Goal: Information Seeking & Learning: Learn about a topic

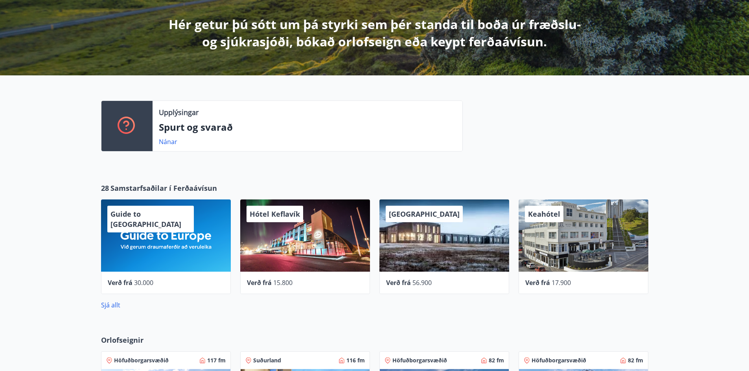
scroll to position [157, 0]
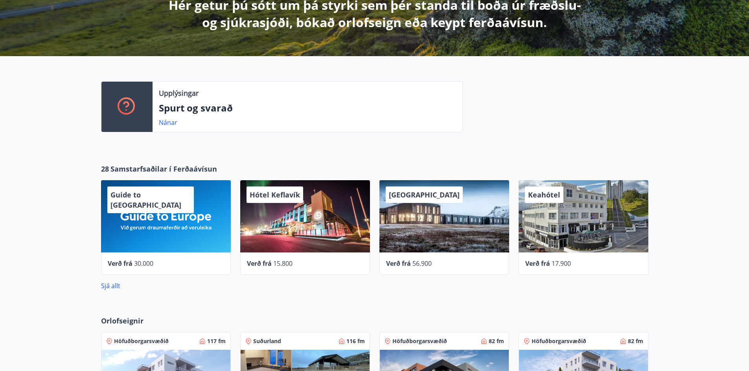
click at [202, 168] on span "Samstarfsaðilar í Ferðaávísun" at bounding box center [163, 169] width 107 height 10
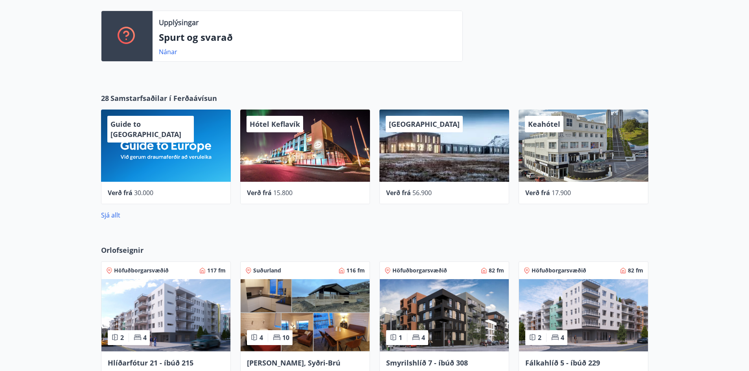
scroll to position [236, 0]
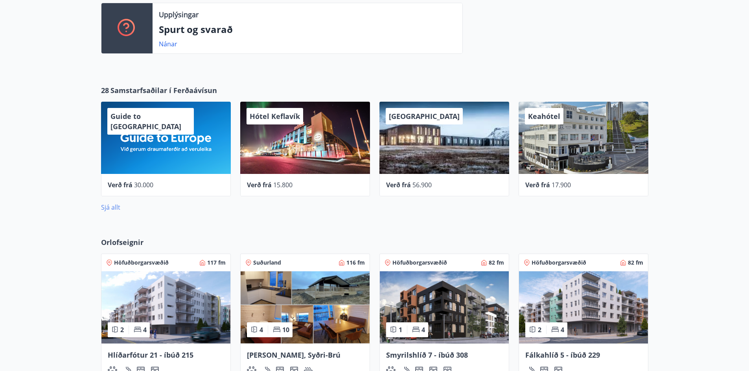
click at [114, 206] on link "Sjá allt" at bounding box center [110, 207] width 19 height 9
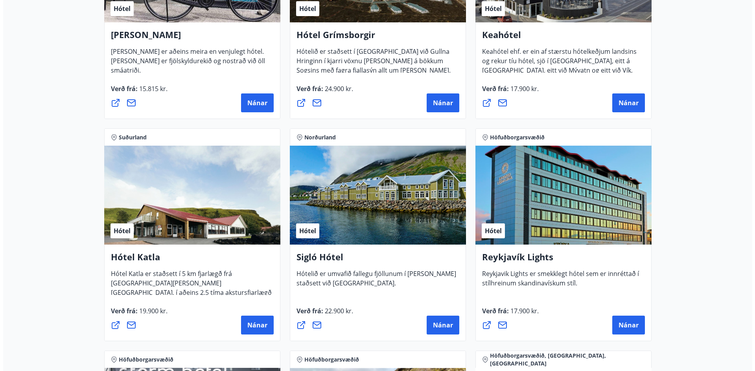
scroll to position [511, 0]
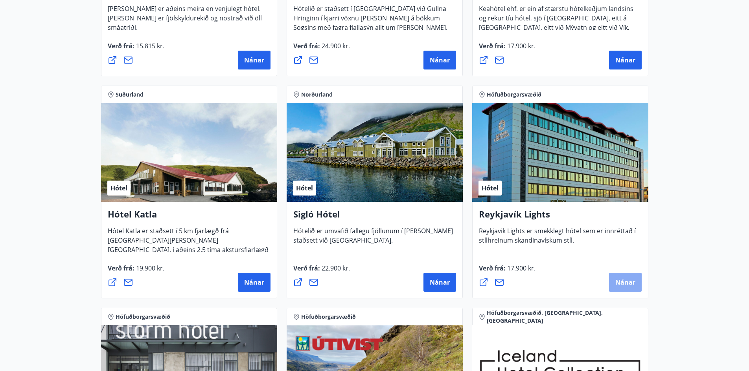
click at [617, 280] on span "Nánar" at bounding box center [625, 282] width 20 height 9
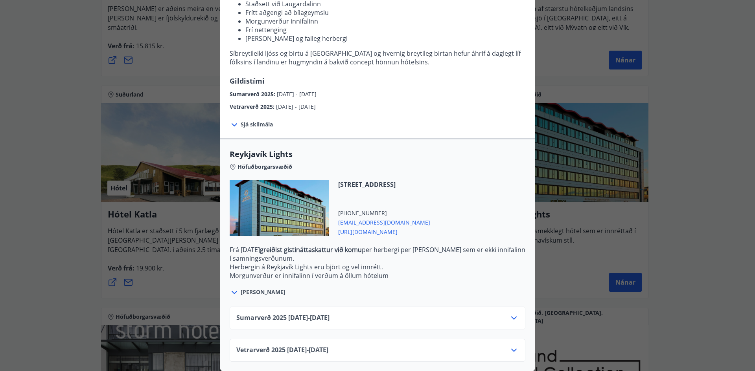
scroll to position [124, 0]
click at [514, 314] on icon at bounding box center [513, 318] width 9 height 9
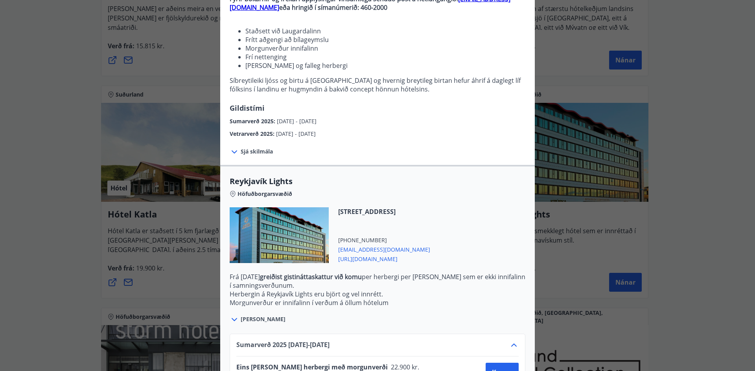
scroll to position [85, 0]
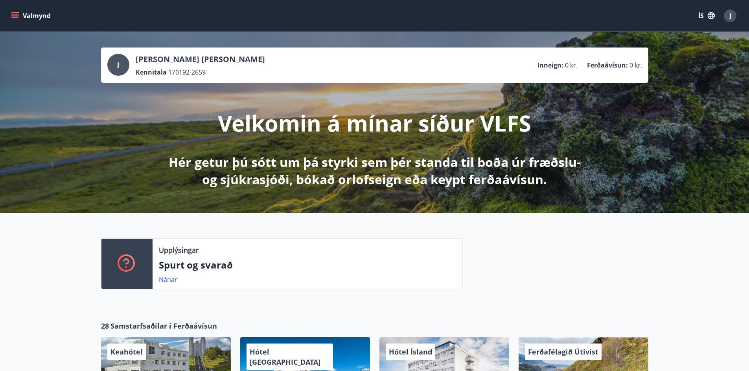
scroll to position [157, 0]
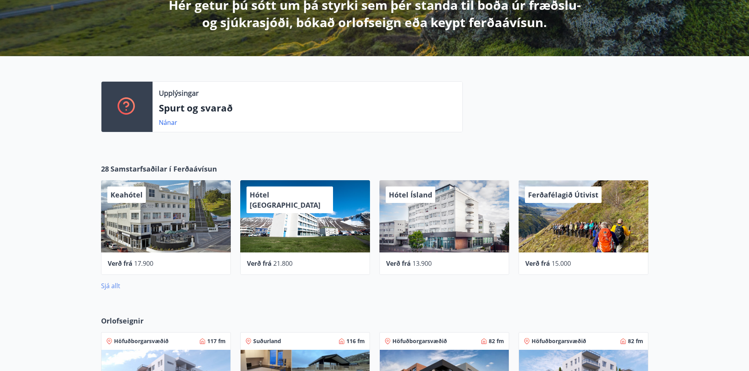
click at [119, 286] on link "Sjá allt" at bounding box center [110, 286] width 19 height 9
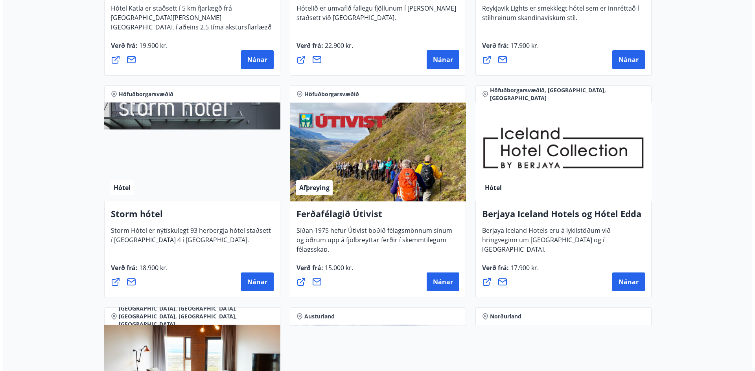
scroll to position [747, 0]
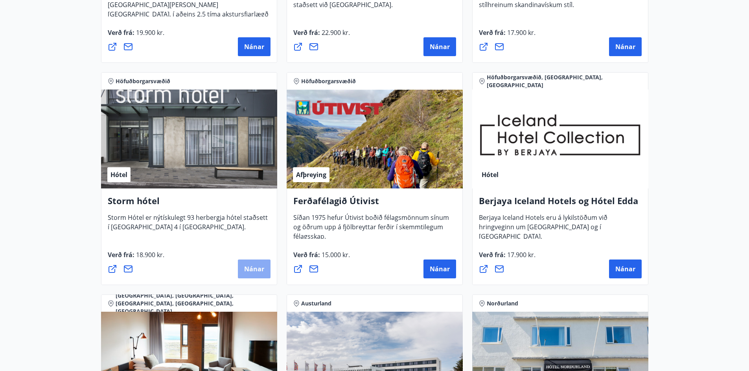
click at [251, 261] on button "Nánar" at bounding box center [254, 269] width 33 height 19
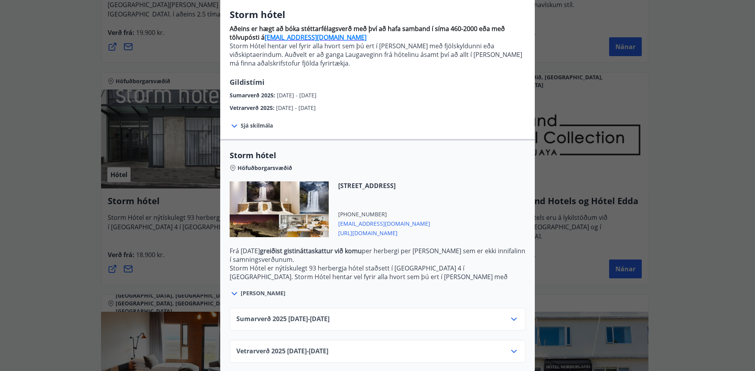
scroll to position [68, 0]
click at [512, 314] on icon at bounding box center [513, 318] width 9 height 9
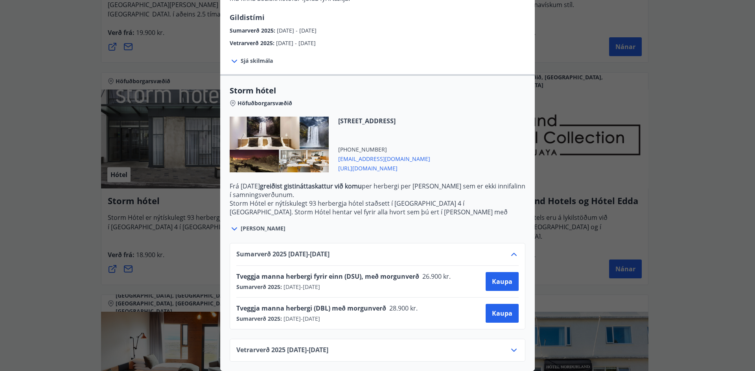
scroll to position [93, 0]
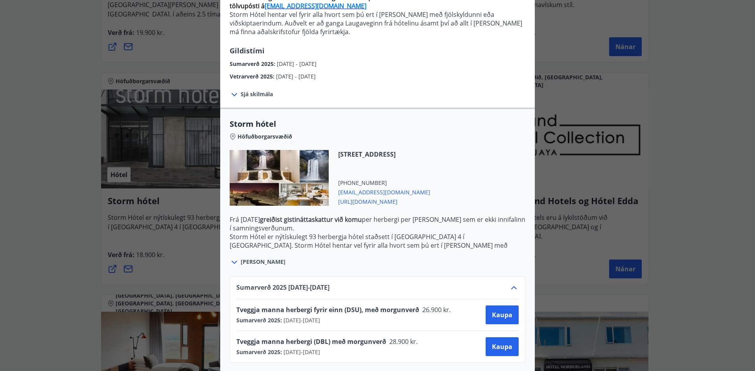
click at [509, 291] on icon at bounding box center [513, 287] width 9 height 9
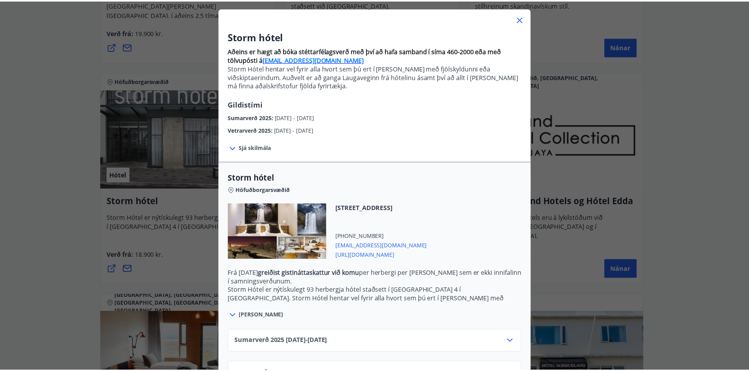
scroll to position [0, 0]
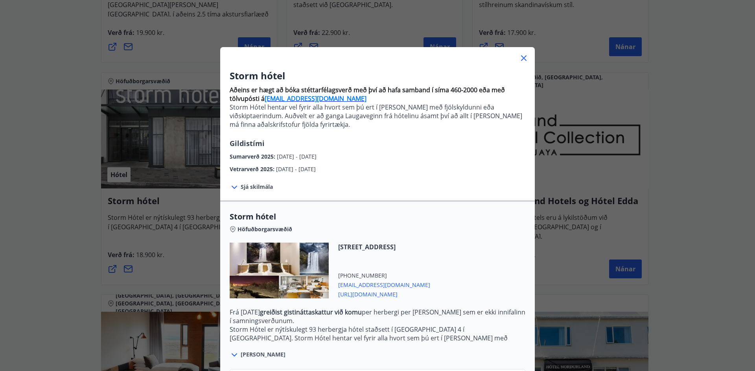
click at [523, 58] on icon at bounding box center [523, 57] width 9 height 9
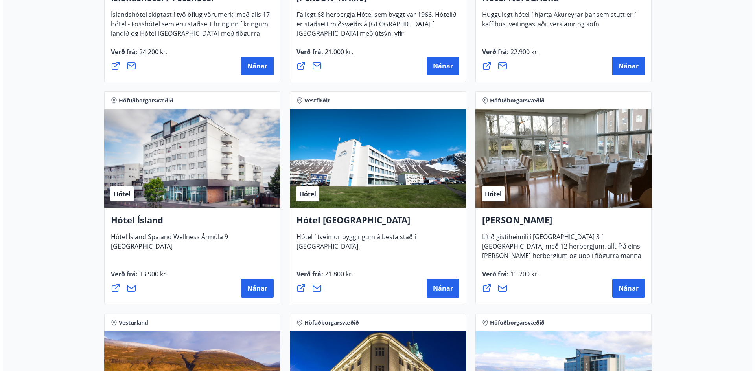
scroll to position [1179, 0]
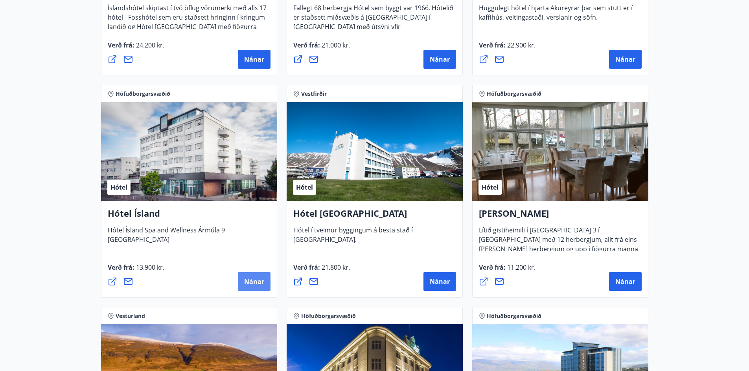
click at [250, 279] on span "Nánar" at bounding box center [254, 282] width 20 height 9
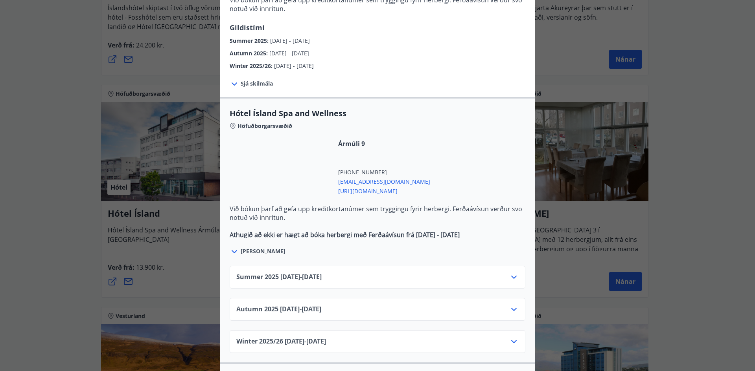
scroll to position [393, 0]
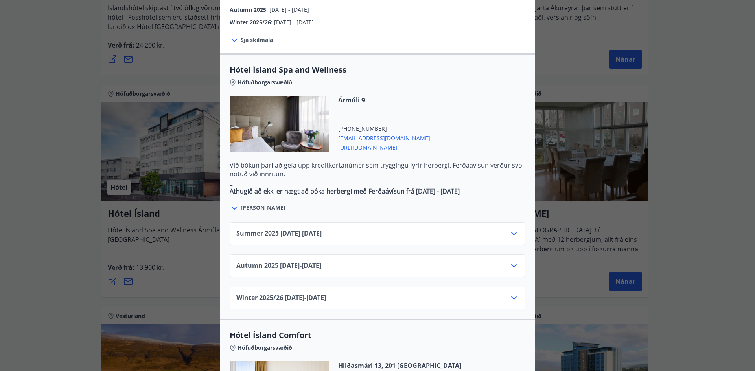
click at [514, 229] on icon at bounding box center [513, 233] width 9 height 9
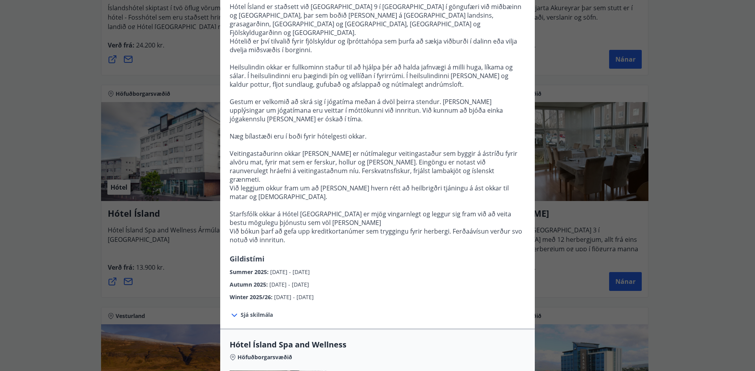
scroll to position [0, 0]
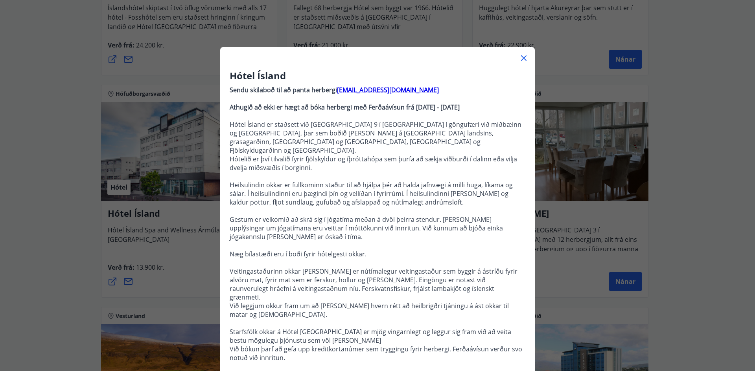
click at [522, 60] on icon at bounding box center [524, 58] width 6 height 6
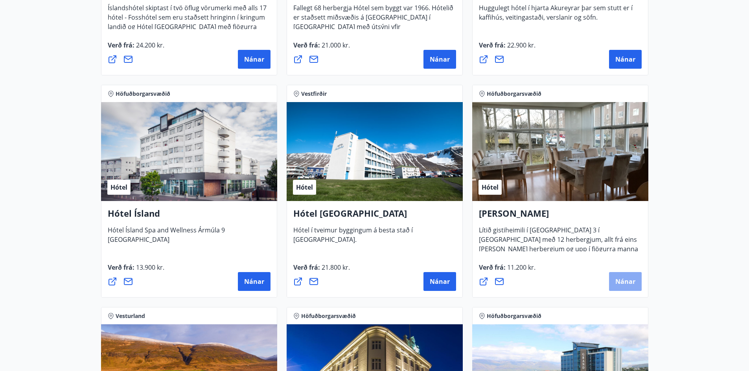
click at [614, 283] on button "Nánar" at bounding box center [625, 281] width 33 height 19
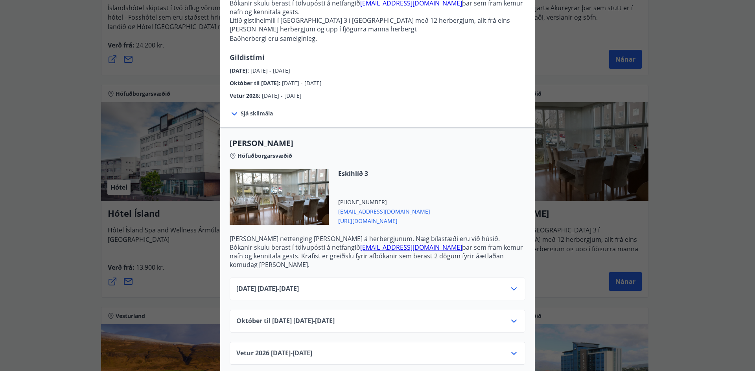
scroll to position [88, 0]
click at [511, 283] on icon at bounding box center [513, 287] width 9 height 9
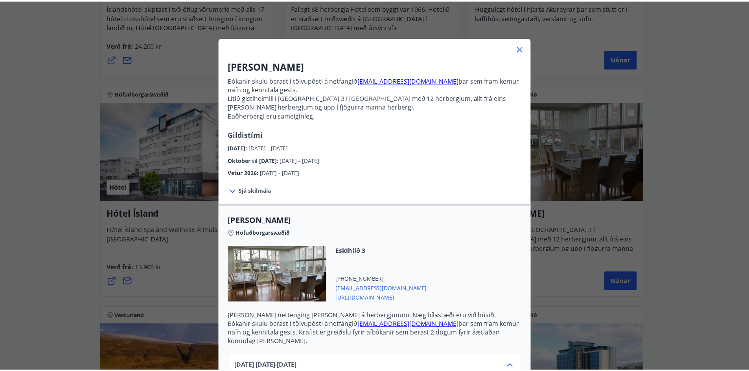
scroll to position [0, 0]
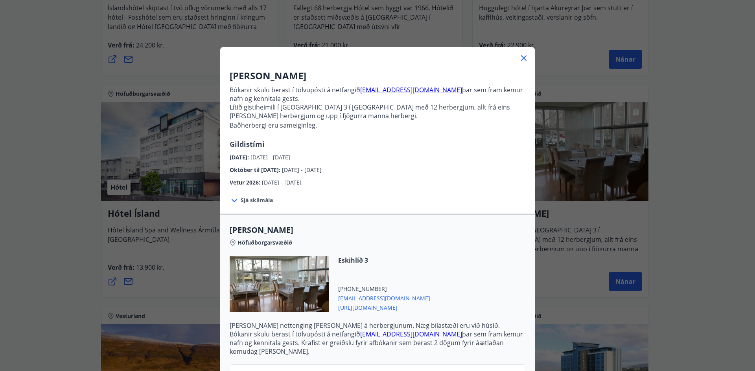
click at [520, 60] on icon at bounding box center [523, 57] width 9 height 9
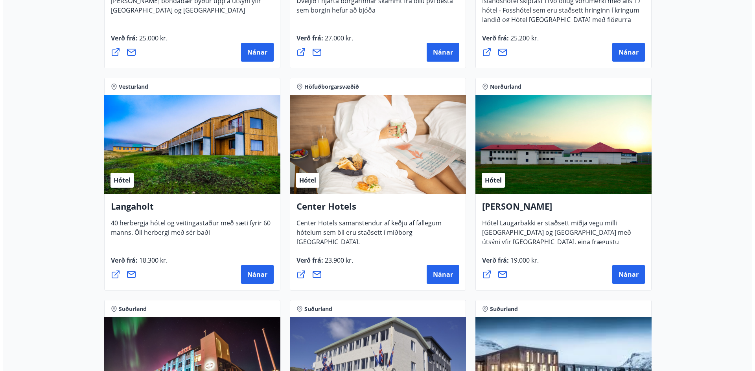
scroll to position [1651, 0]
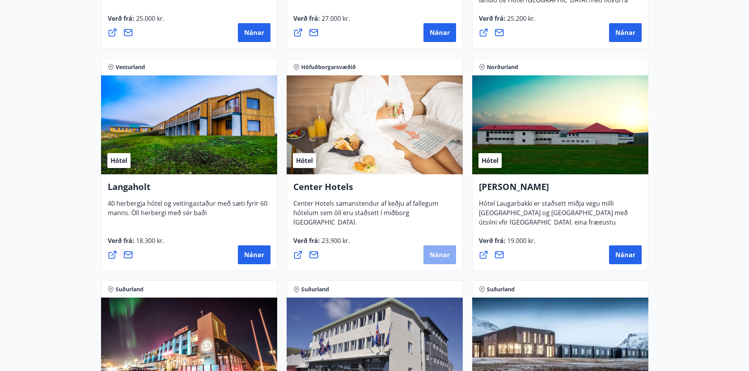
click at [434, 251] on span "Nánar" at bounding box center [440, 255] width 20 height 9
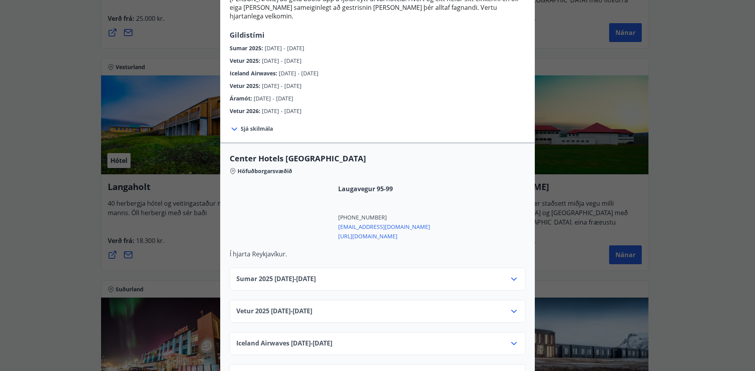
scroll to position [157, 0]
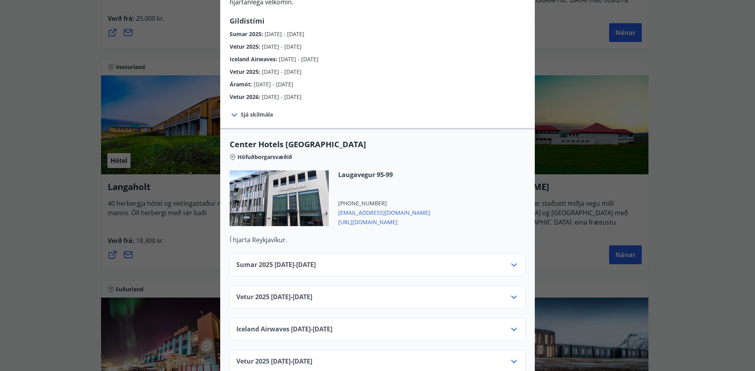
click at [505, 261] on div "Sumar [PHONE_NUMBER][DATE] - [DATE]" at bounding box center [377, 269] width 282 height 16
click at [515, 261] on icon at bounding box center [513, 265] width 9 height 9
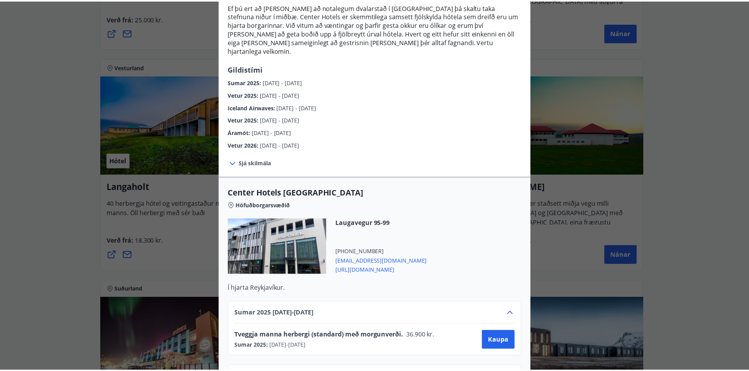
scroll to position [0, 0]
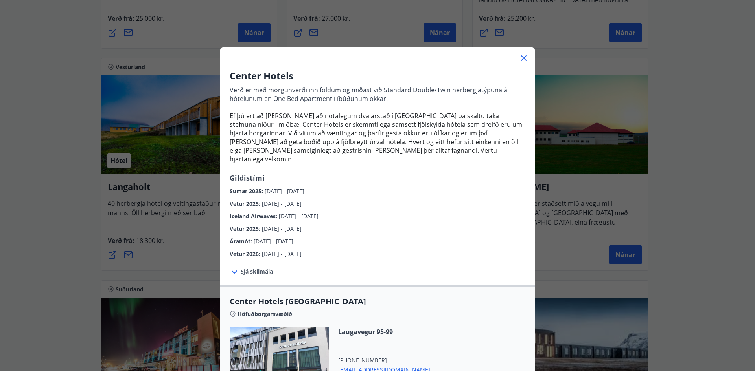
click at [523, 58] on icon at bounding box center [523, 58] width 1 height 1
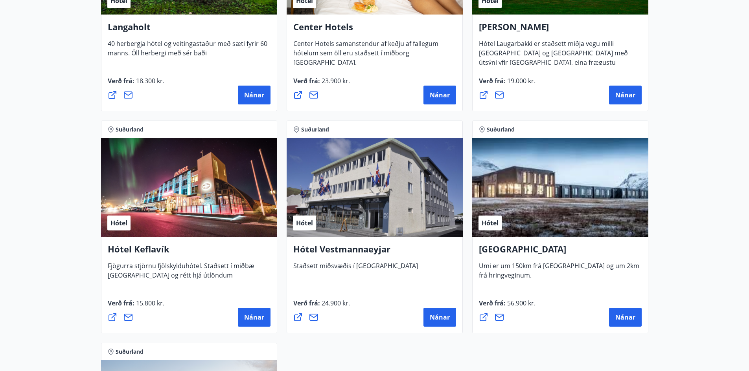
scroll to position [1808, 0]
